Goal: Information Seeking & Learning: Learn about a topic

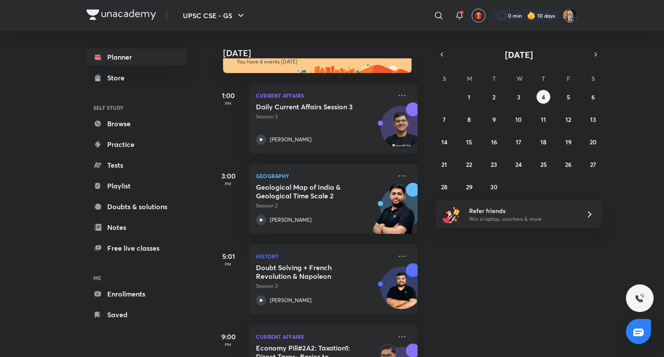
scroll to position [77, 0]
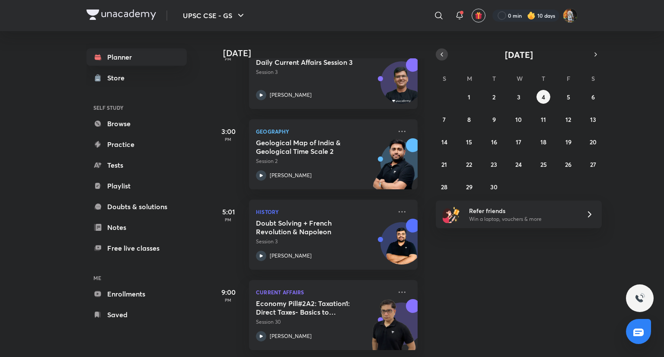
click at [437, 53] on button "button" at bounding box center [442, 54] width 12 height 12
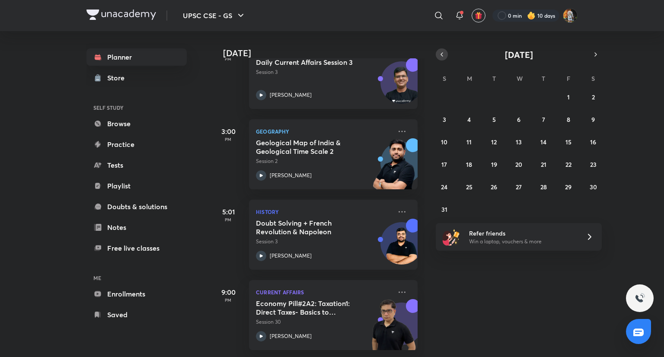
click at [437, 53] on button "button" at bounding box center [442, 54] width 12 height 12
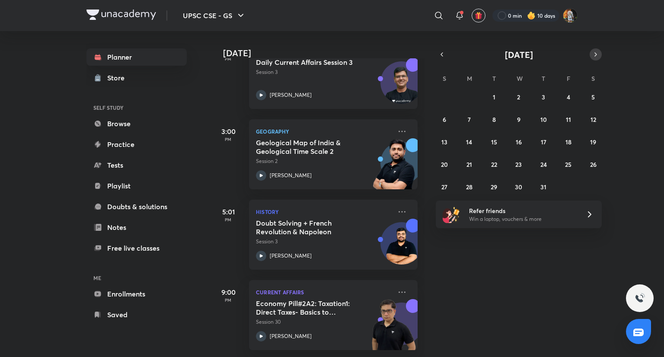
click at [593, 54] on icon "button" at bounding box center [595, 55] width 7 height 8
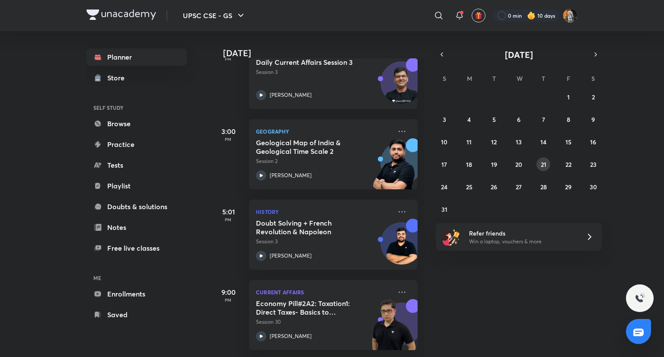
click at [541, 164] on abbr "21" at bounding box center [544, 164] width 6 height 8
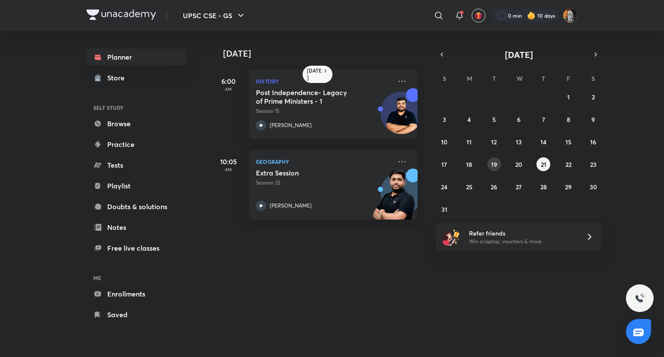
click at [492, 163] on abbr "19" at bounding box center [494, 164] width 6 height 8
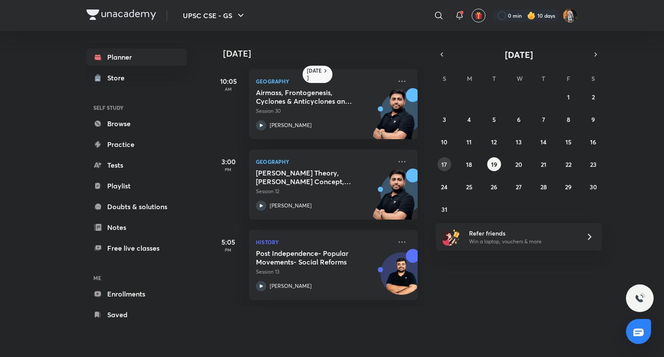
click at [442, 165] on abbr "17" at bounding box center [444, 164] width 6 height 8
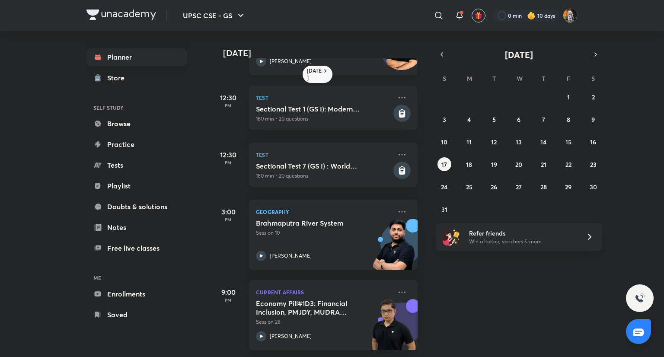
scroll to position [185, 0]
click at [464, 167] on button "18" at bounding box center [469, 164] width 14 height 14
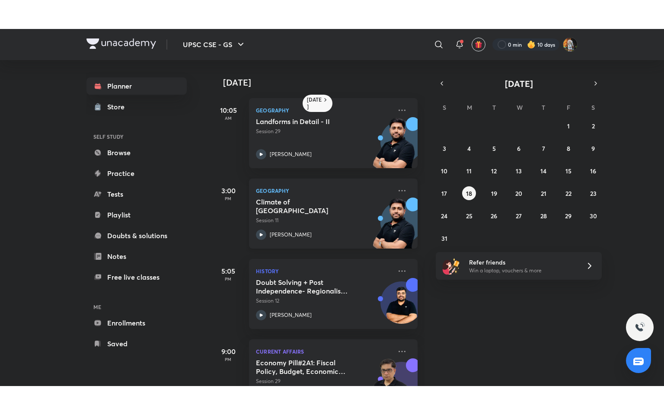
scroll to position [37, 0]
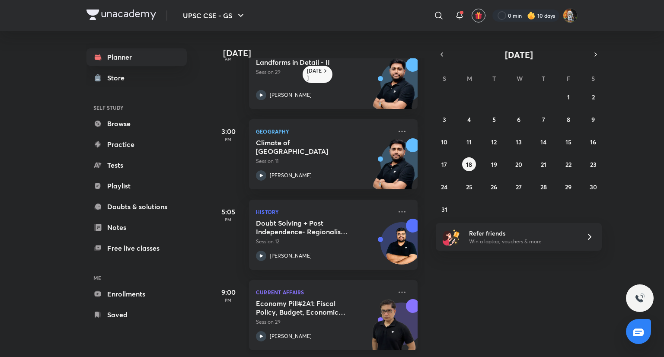
click at [312, 287] on p "Current Affairs" at bounding box center [324, 292] width 136 height 10
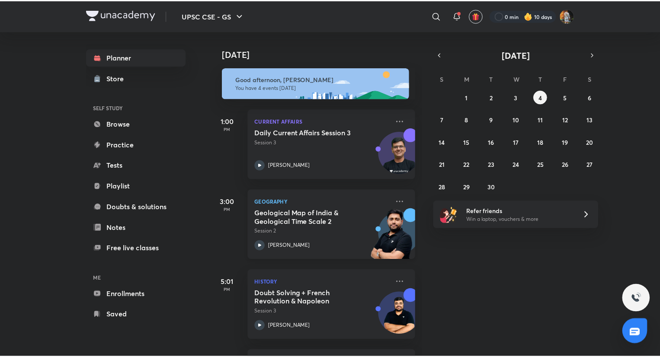
scroll to position [77, 0]
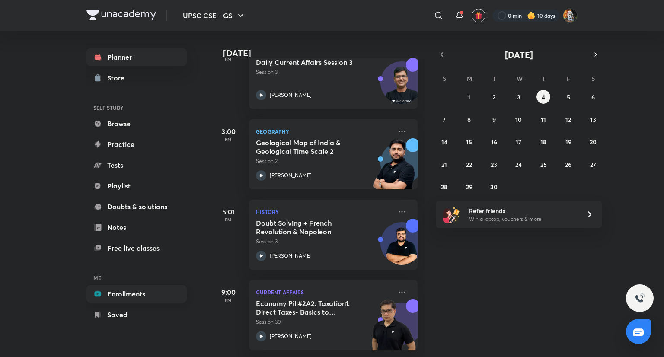
click at [119, 294] on link "Enrollments" at bounding box center [136, 293] width 100 height 17
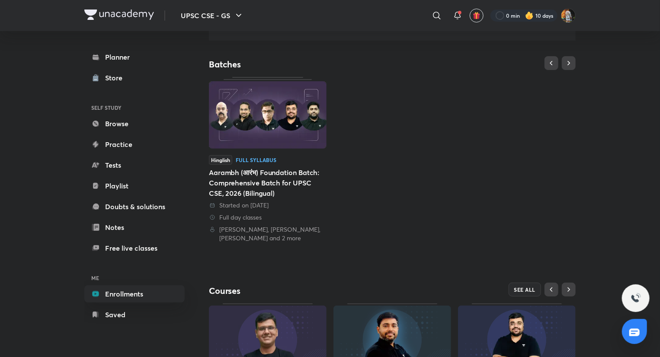
scroll to position [160, 0]
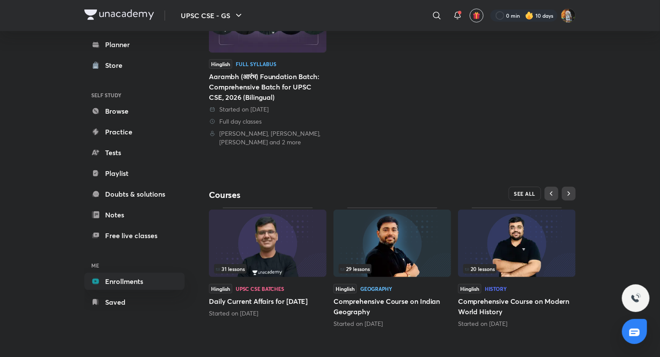
click at [518, 191] on span "SEE ALL" at bounding box center [525, 194] width 22 height 6
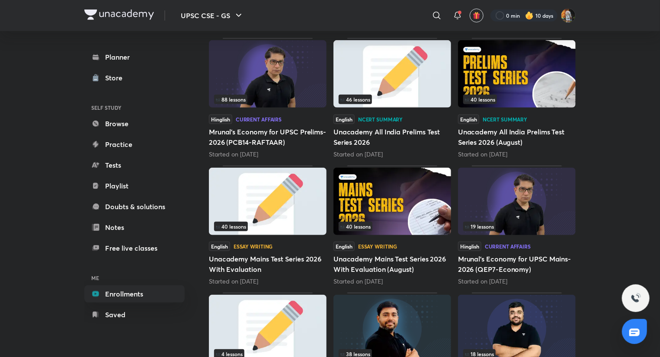
scroll to position [255, 0]
click at [510, 215] on img at bounding box center [517, 200] width 118 height 67
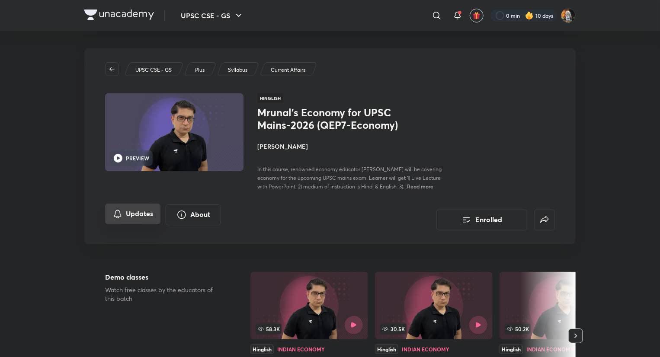
click at [124, 211] on button "Updates" at bounding box center [132, 214] width 55 height 21
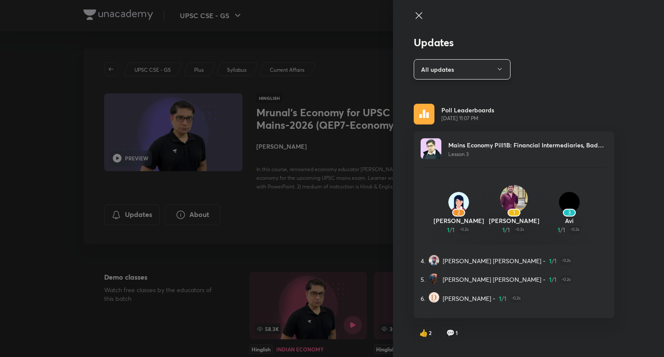
click at [468, 64] on button "All updates" at bounding box center [462, 69] width 97 height 20
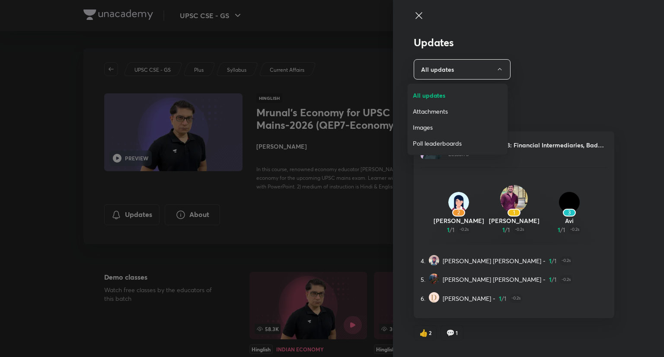
click at [431, 114] on span "Attachments" at bounding box center [457, 111] width 89 height 9
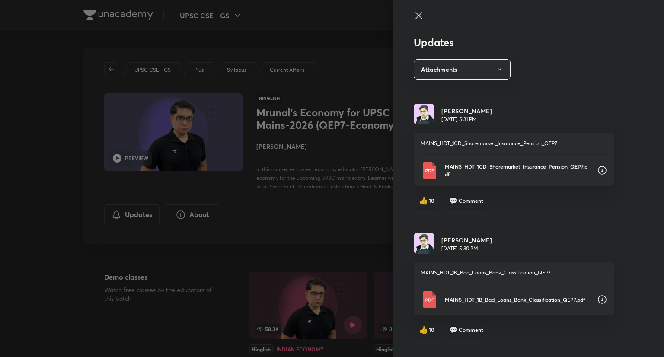
click at [415, 16] on icon at bounding box center [418, 15] width 6 height 6
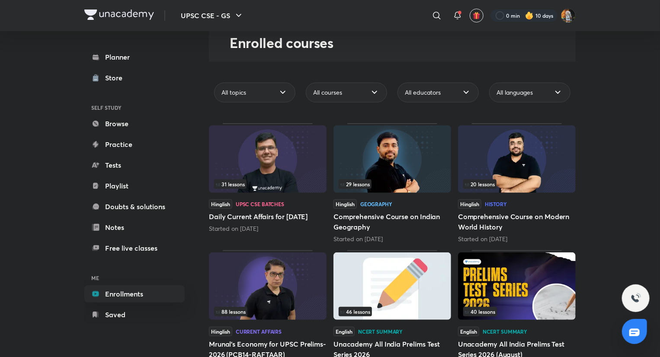
scroll to position [61, 0]
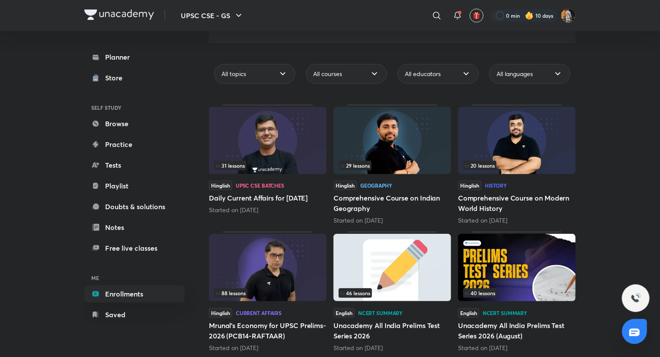
click at [261, 268] on img at bounding box center [268, 267] width 118 height 67
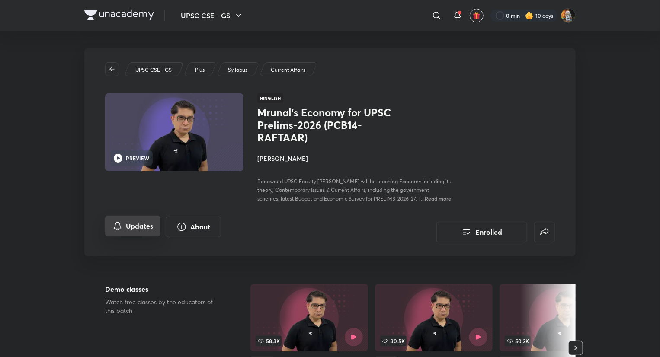
click at [145, 236] on button "Updates" at bounding box center [132, 226] width 55 height 21
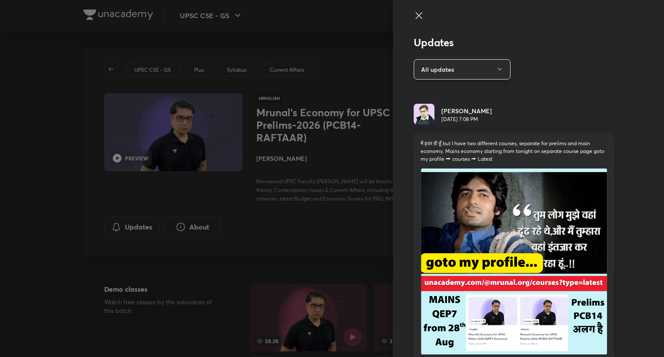
click at [443, 70] on button "All updates" at bounding box center [462, 69] width 97 height 20
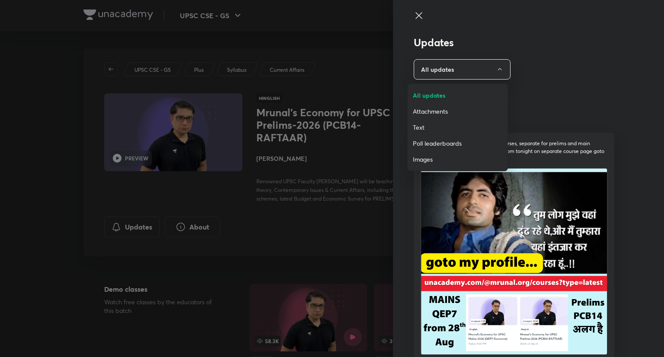
click at [421, 114] on span "Attachments" at bounding box center [457, 111] width 89 height 9
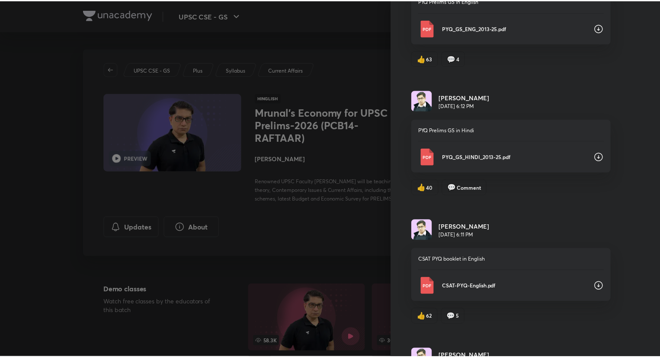
scroll to position [2474, 0]
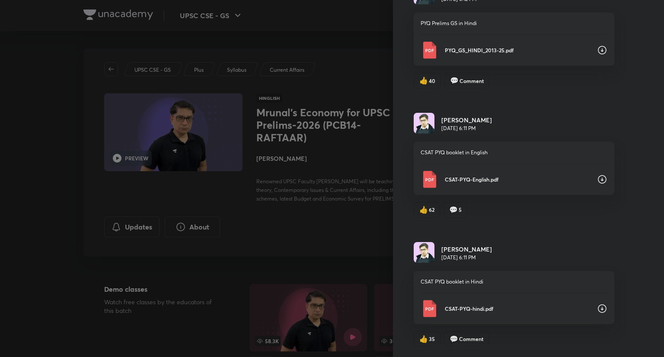
click at [341, 225] on div at bounding box center [332, 178] width 664 height 357
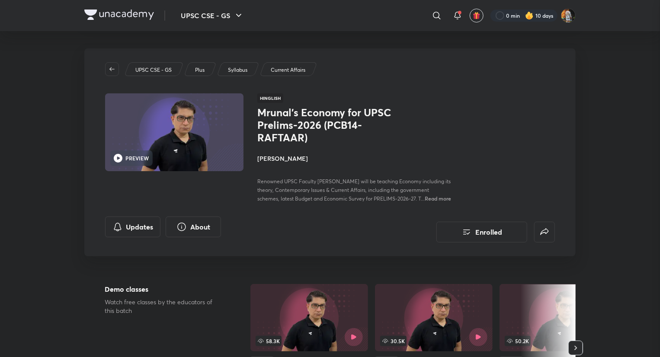
scroll to position [0, 0]
click at [93, 17] on img at bounding box center [119, 15] width 70 height 10
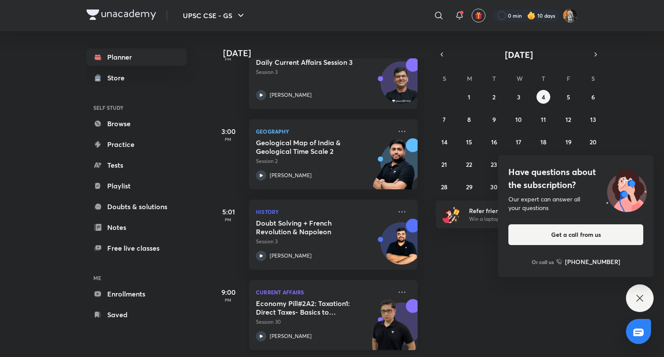
click at [332, 331] on div "[PERSON_NAME]" at bounding box center [324, 336] width 136 height 10
